Goal: Communication & Community: Answer question/provide support

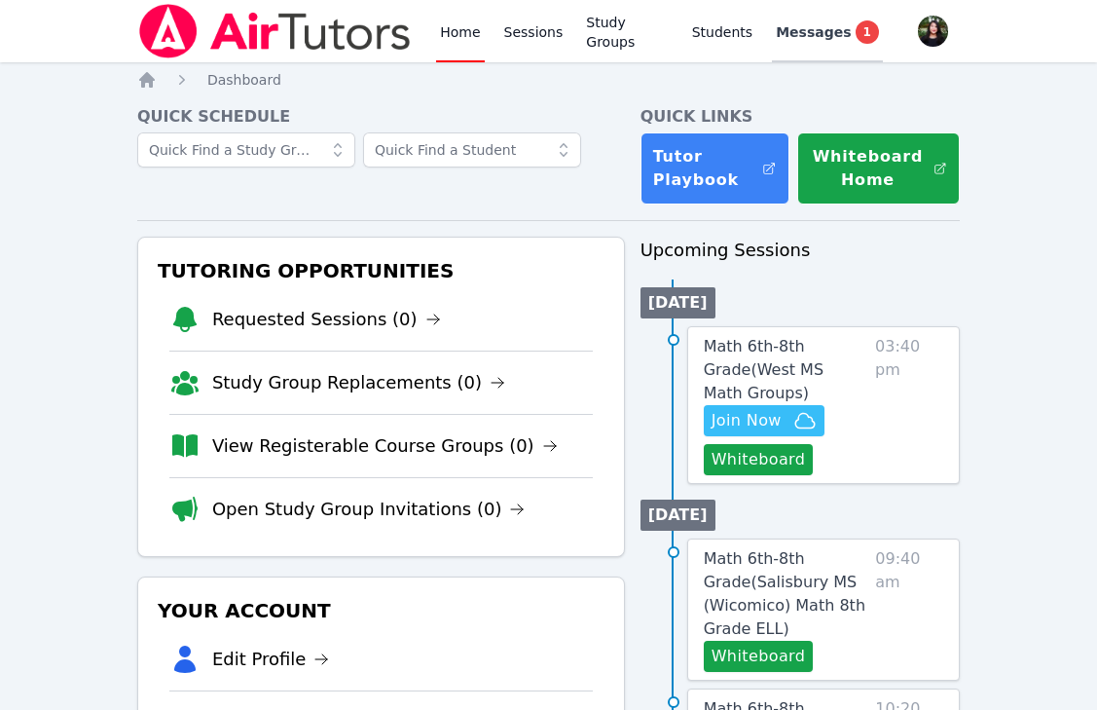
click at [817, 4] on link "Messages 1" at bounding box center [827, 31] width 111 height 62
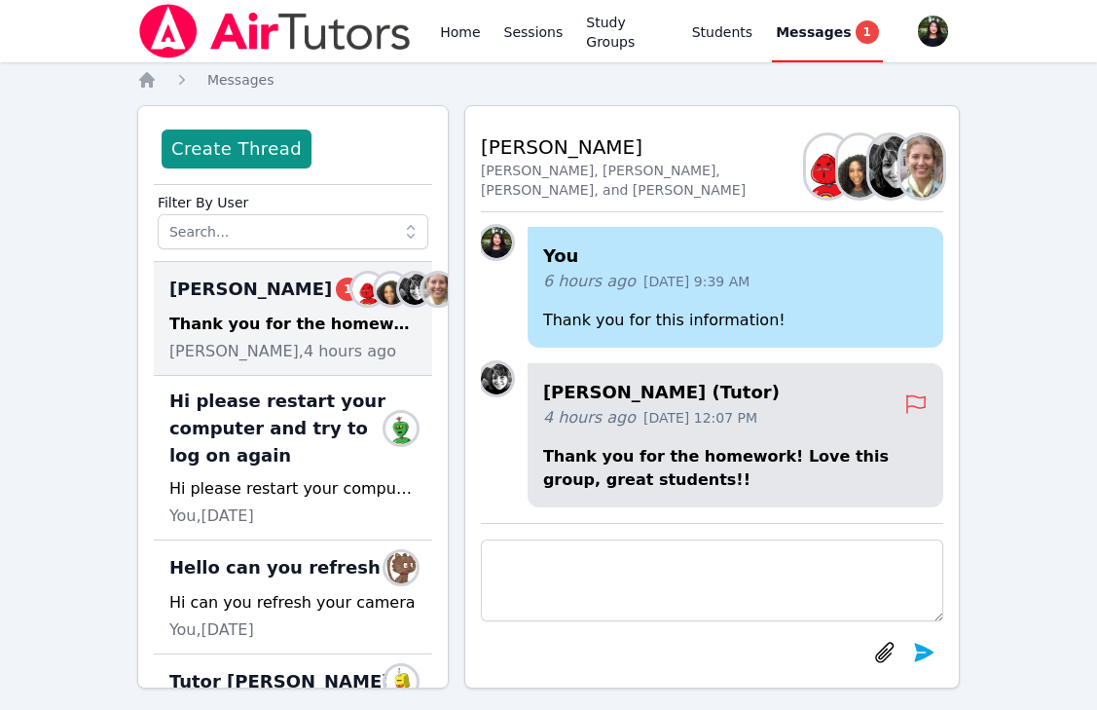
click at [295, 336] on div "Thank you for the homework! Love this group, great students!!" at bounding box center [292, 324] width 247 height 23
click at [225, 41] on img at bounding box center [275, 31] width 276 height 55
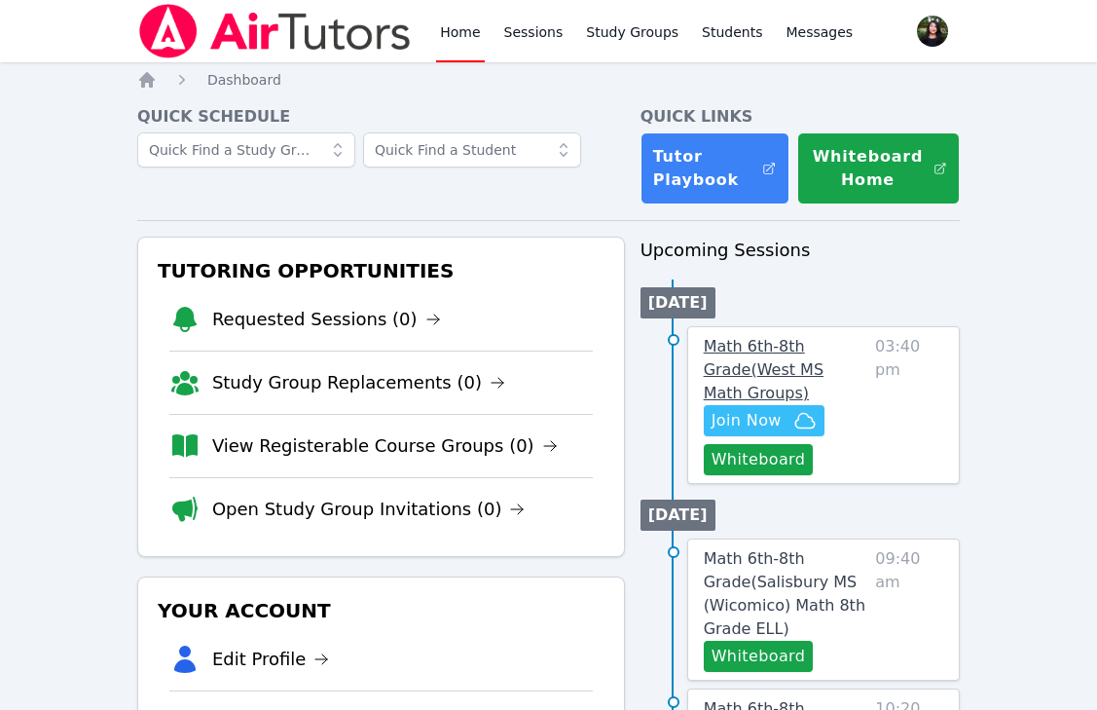
click at [756, 363] on span "Math 6th-8th Grade ( [GEOGRAPHIC_DATA] Math Groups )" at bounding box center [764, 369] width 120 height 65
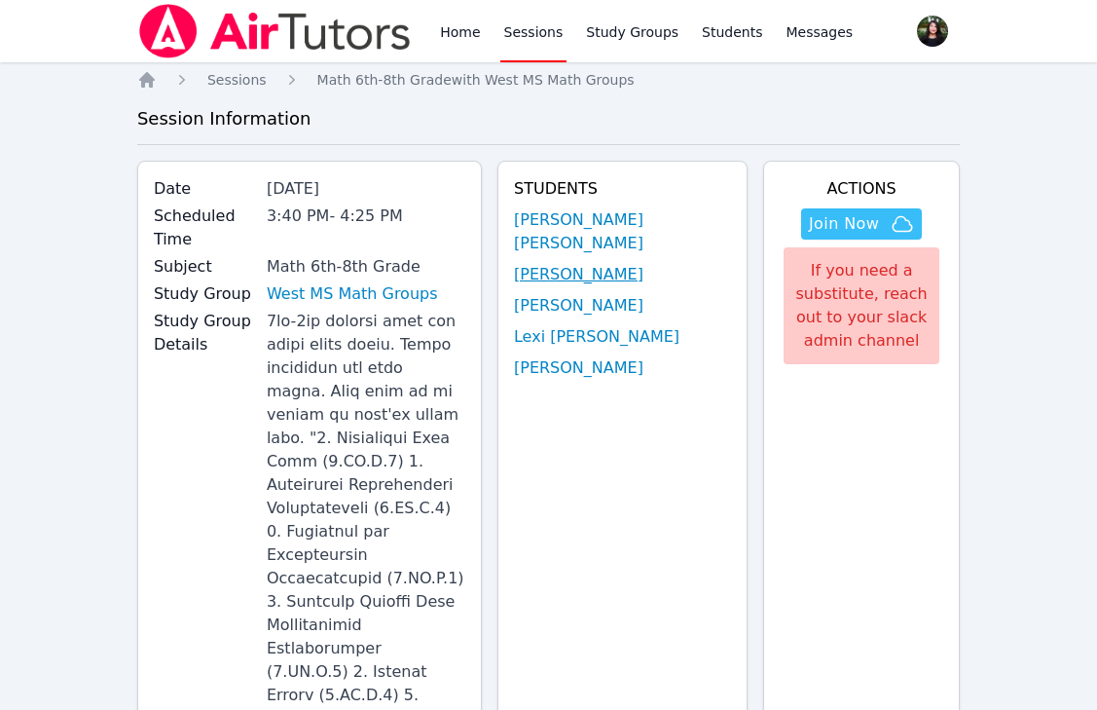
click at [644, 263] on link "[PERSON_NAME]" at bounding box center [578, 274] width 129 height 23
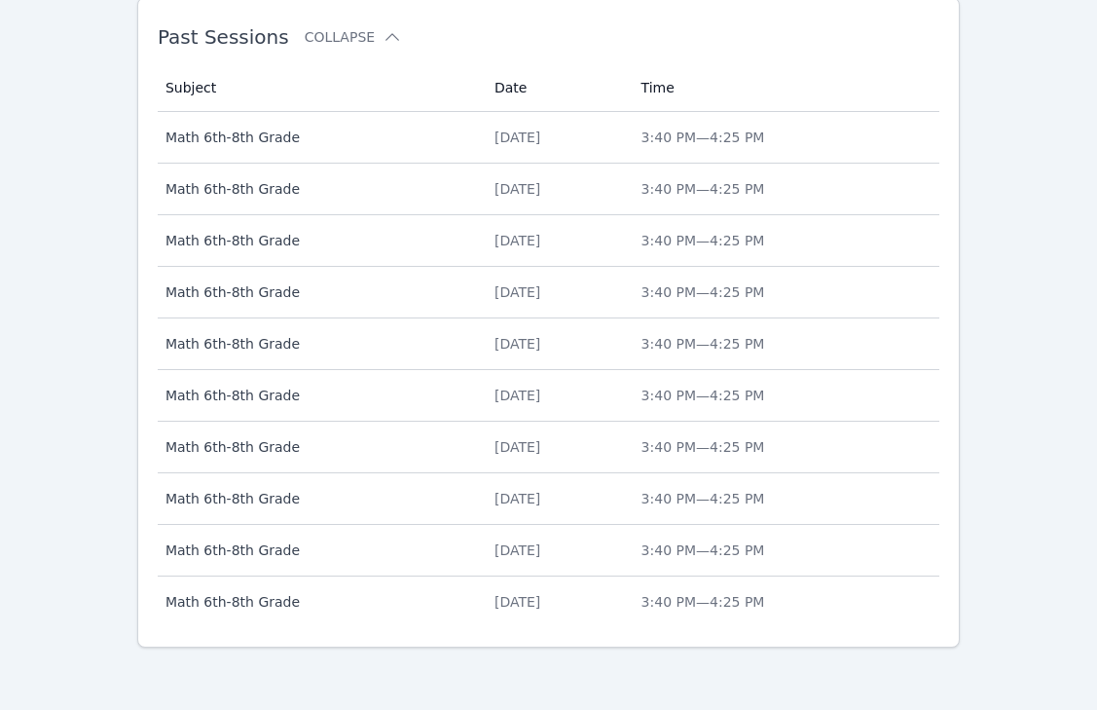
scroll to position [1243, 0]
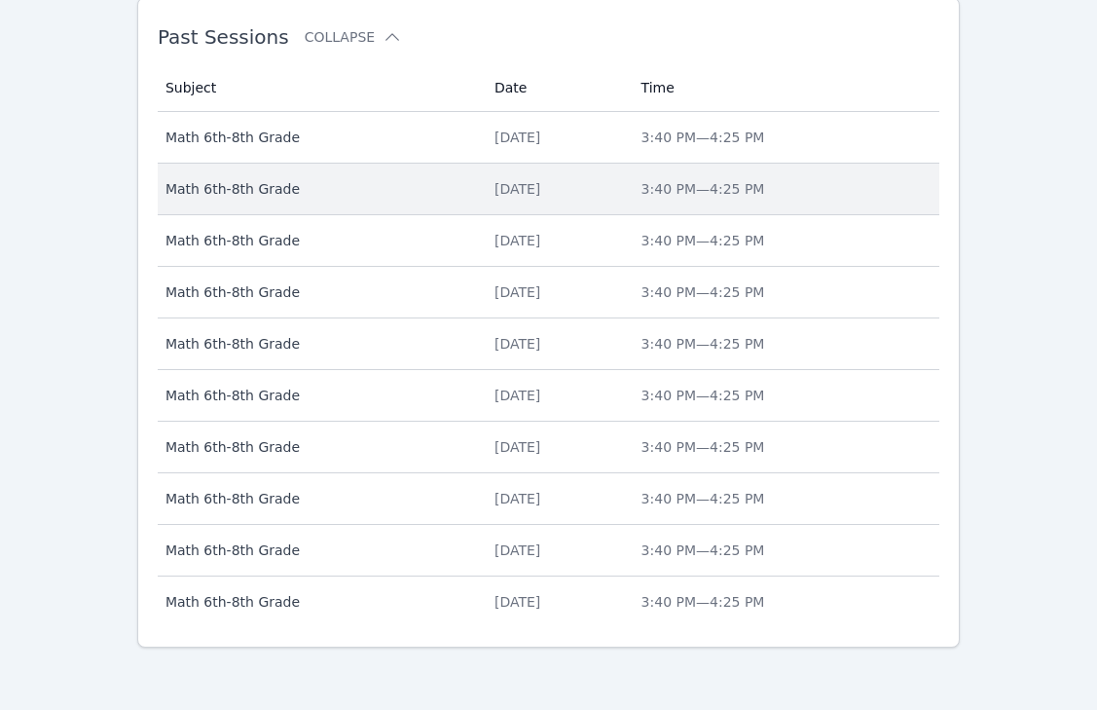
click at [504, 165] on td "Date [DATE]" at bounding box center [556, 190] width 147 height 52
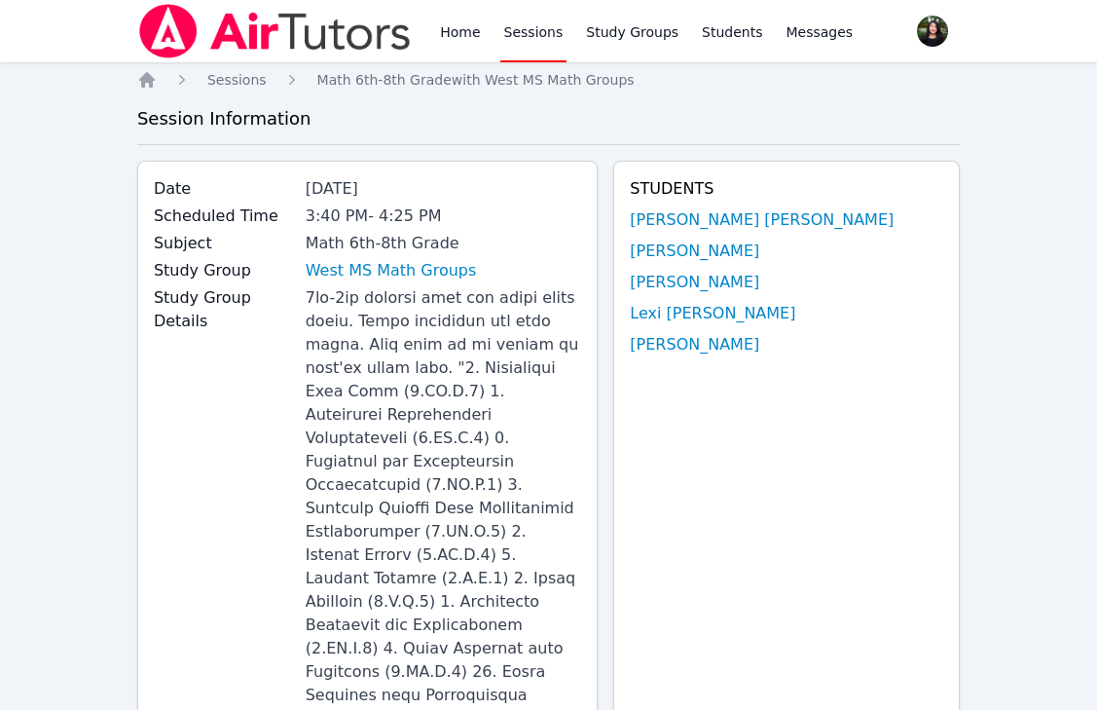
scroll to position [1243, 0]
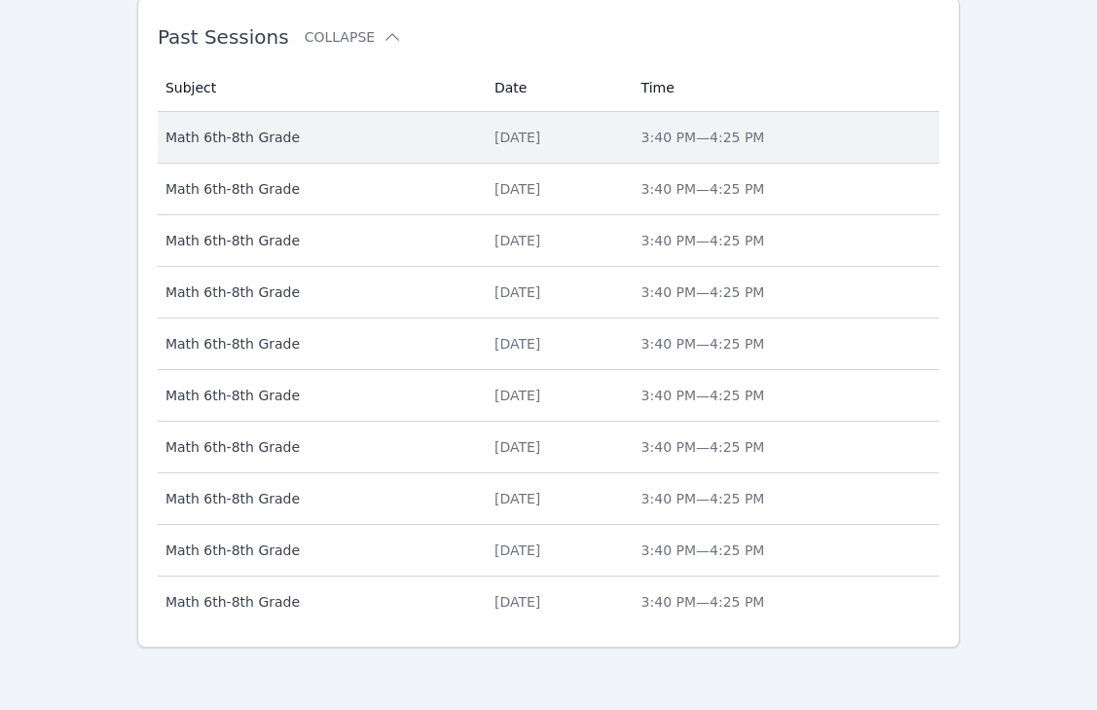
click at [495, 138] on div "[DATE]" at bounding box center [557, 137] width 124 height 19
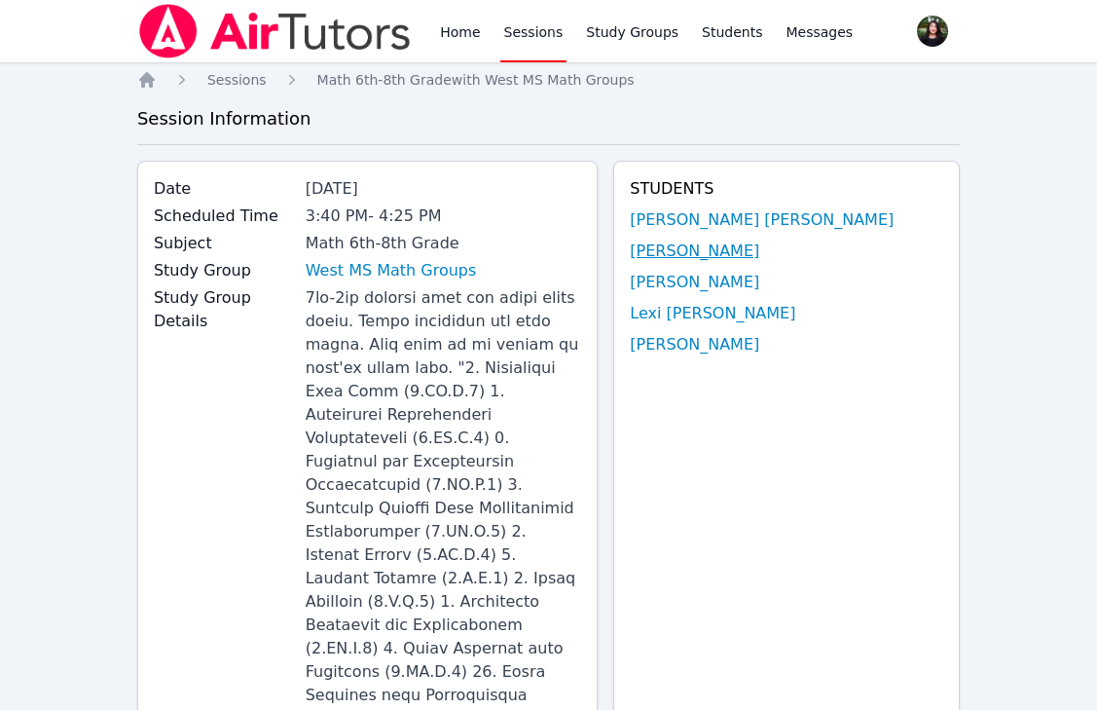
click at [722, 253] on link "[PERSON_NAME]" at bounding box center [694, 250] width 129 height 23
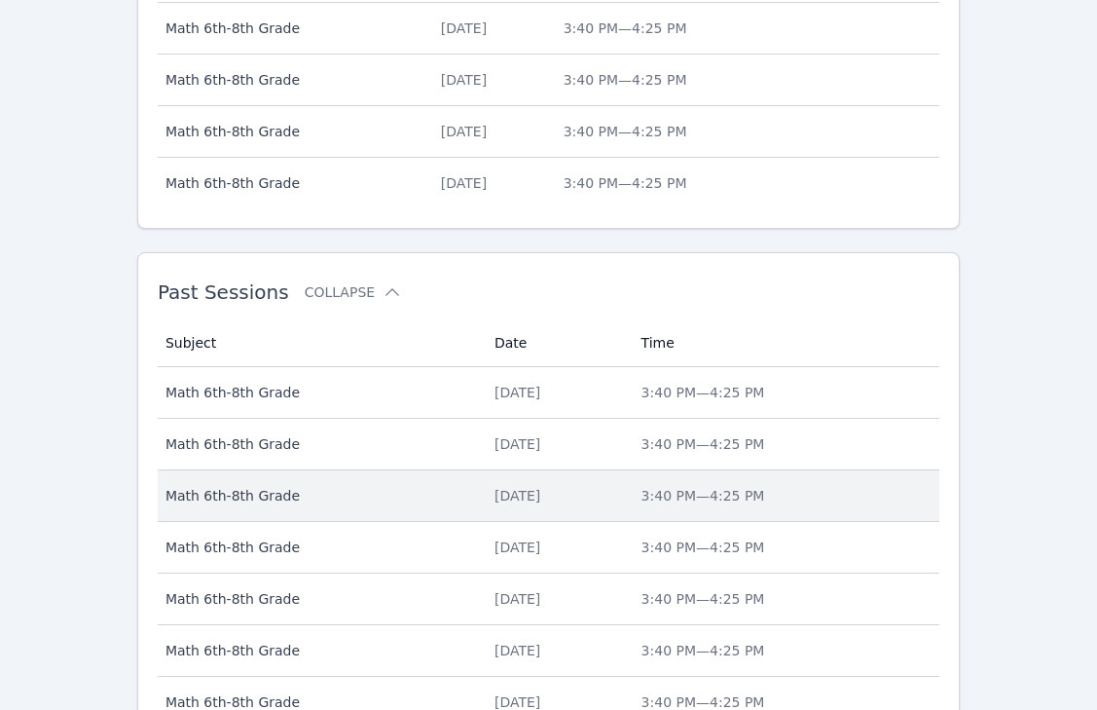
scroll to position [1095, 0]
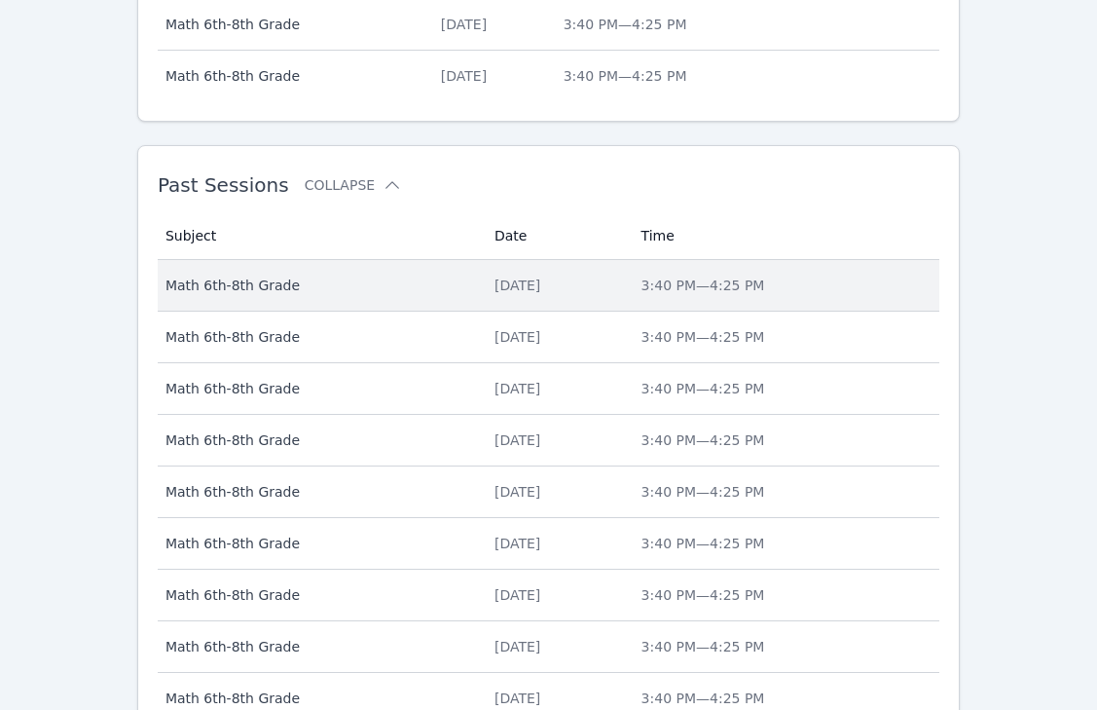
click at [369, 299] on td "Subject Math 6th-8th Grade" at bounding box center [320, 286] width 325 height 52
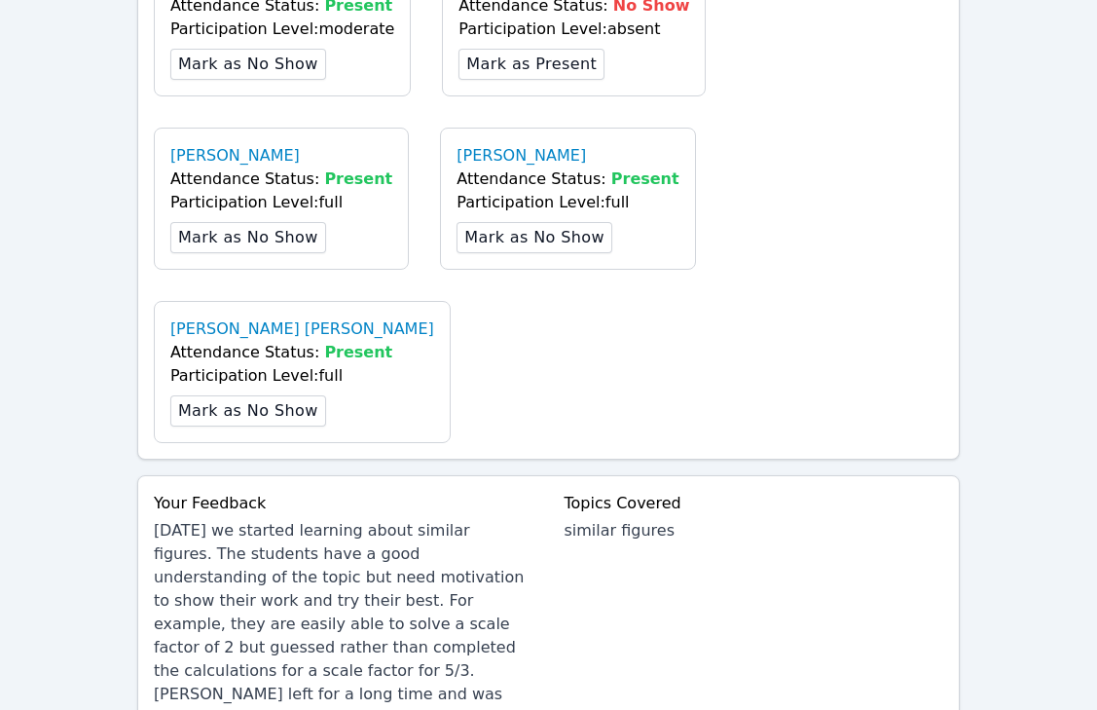
scroll to position [1886, 0]
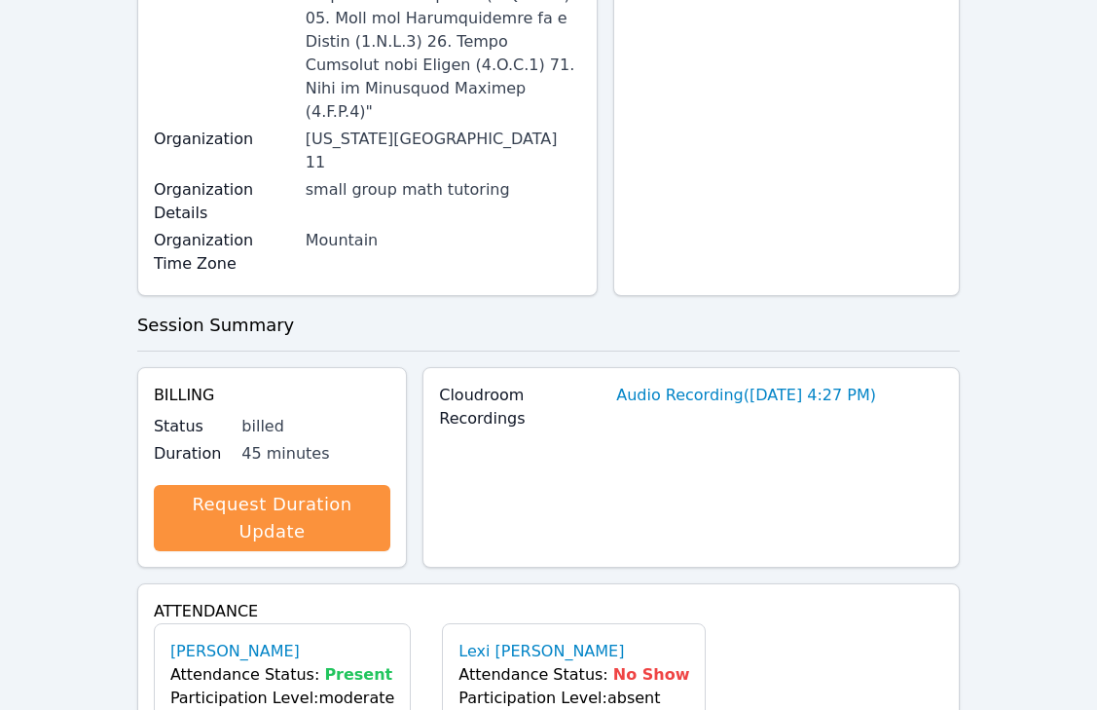
scroll to position [0, 0]
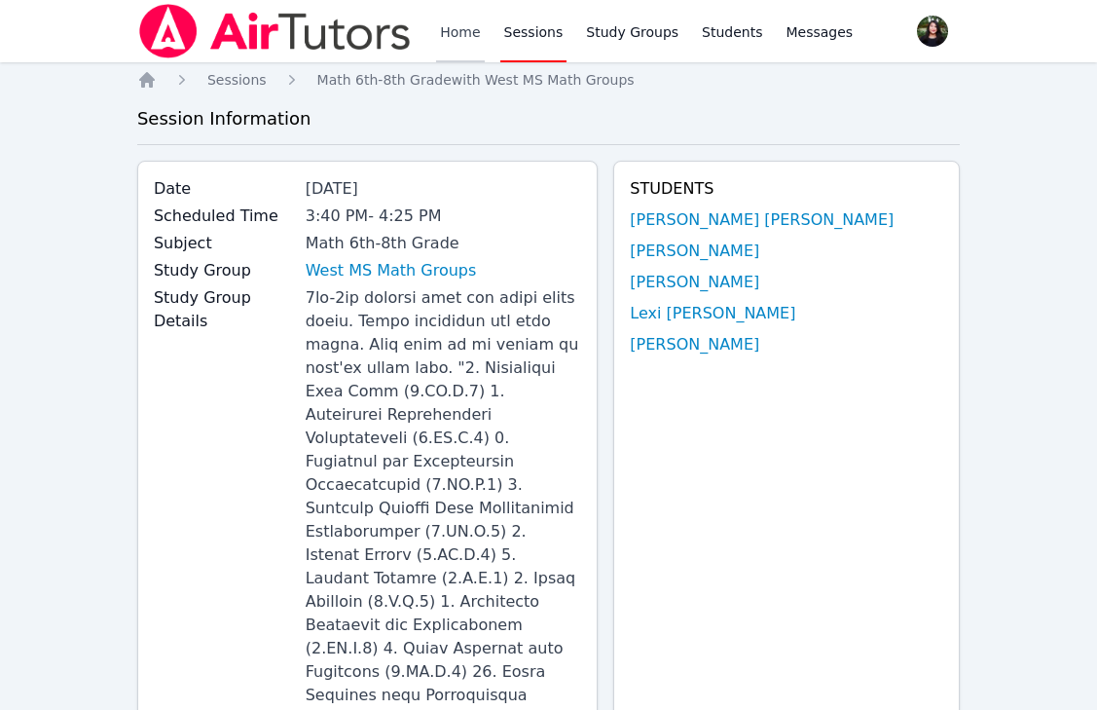
click at [439, 51] on link "Home" at bounding box center [460, 31] width 48 height 62
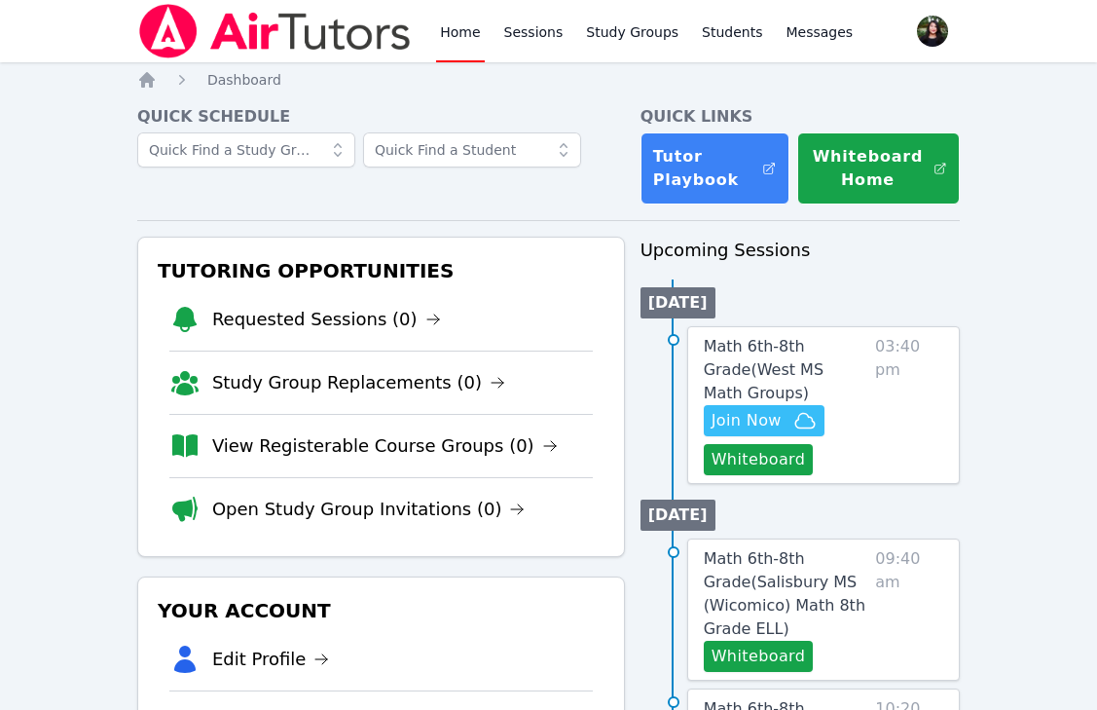
scroll to position [236, 0]
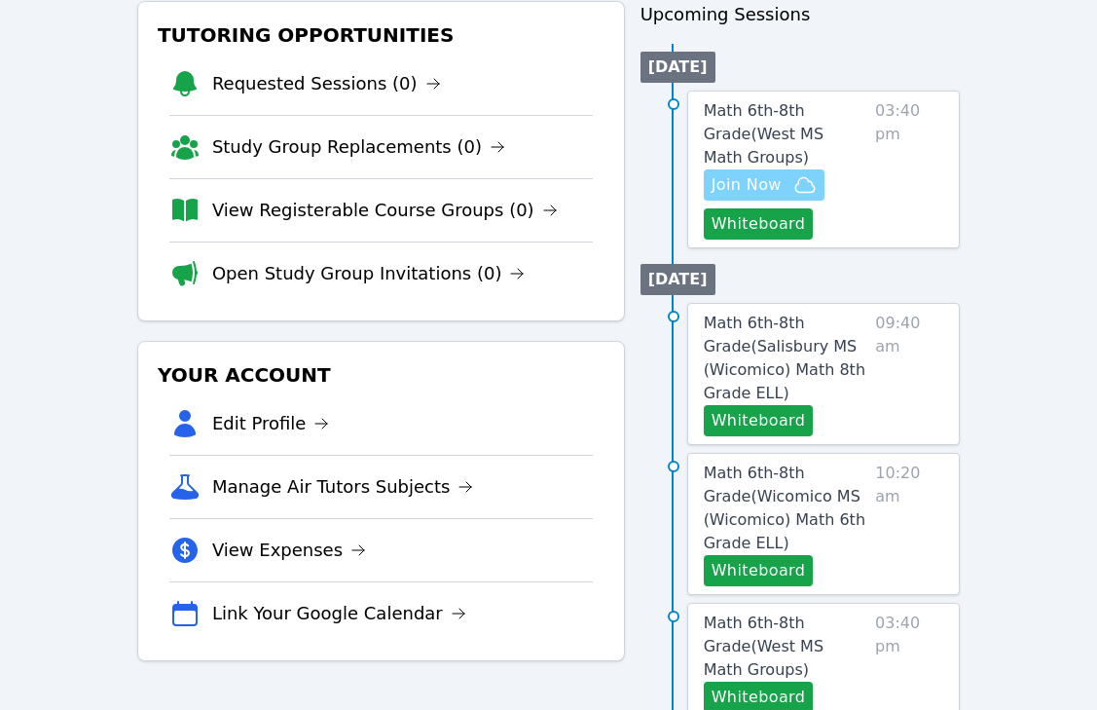
click at [787, 181] on span "Join Now" at bounding box center [764, 184] width 105 height 23
